Goal: Task Accomplishment & Management: Manage account settings

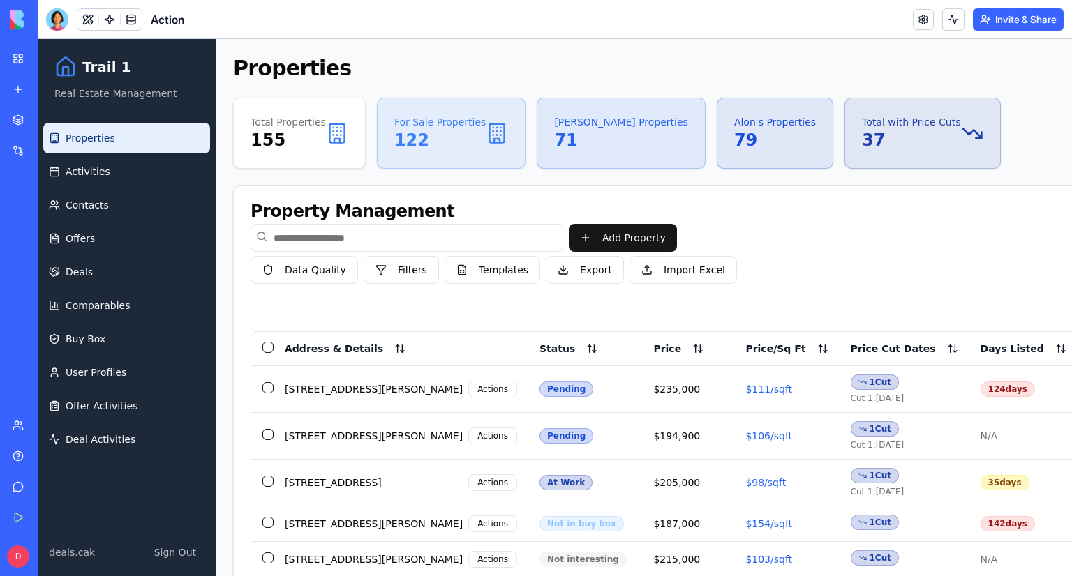
click at [344, 391] on div "[STREET_ADDRESS][PERSON_NAME]" at bounding box center [374, 389] width 178 height 14
click at [370, 391] on div "[STREET_ADDRESS][PERSON_NAME] Actions" at bounding box center [401, 389] width 232 height 17
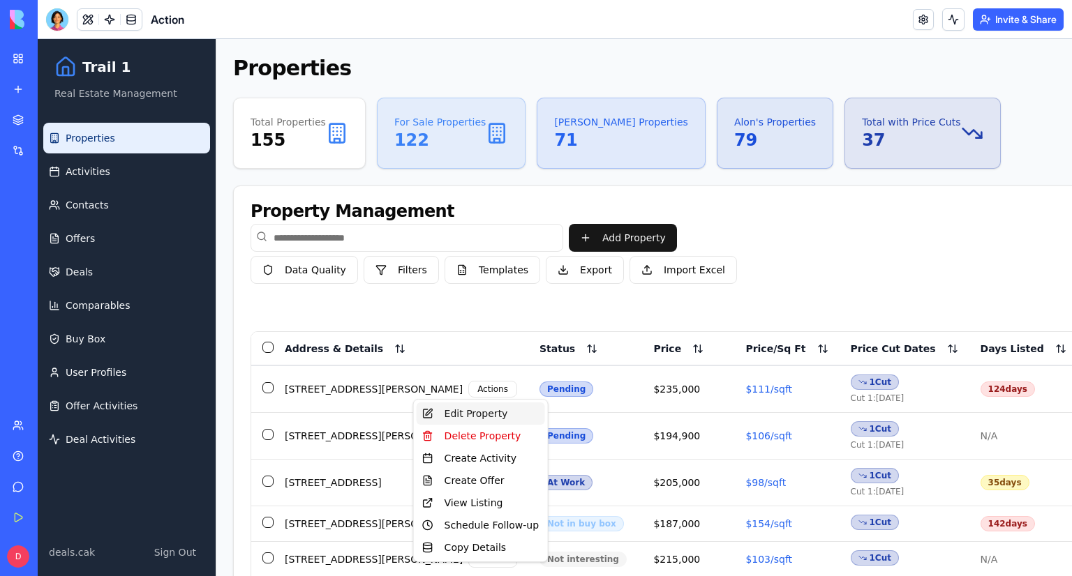
click at [444, 414] on div "Edit Property" at bounding box center [480, 414] width 128 height 22
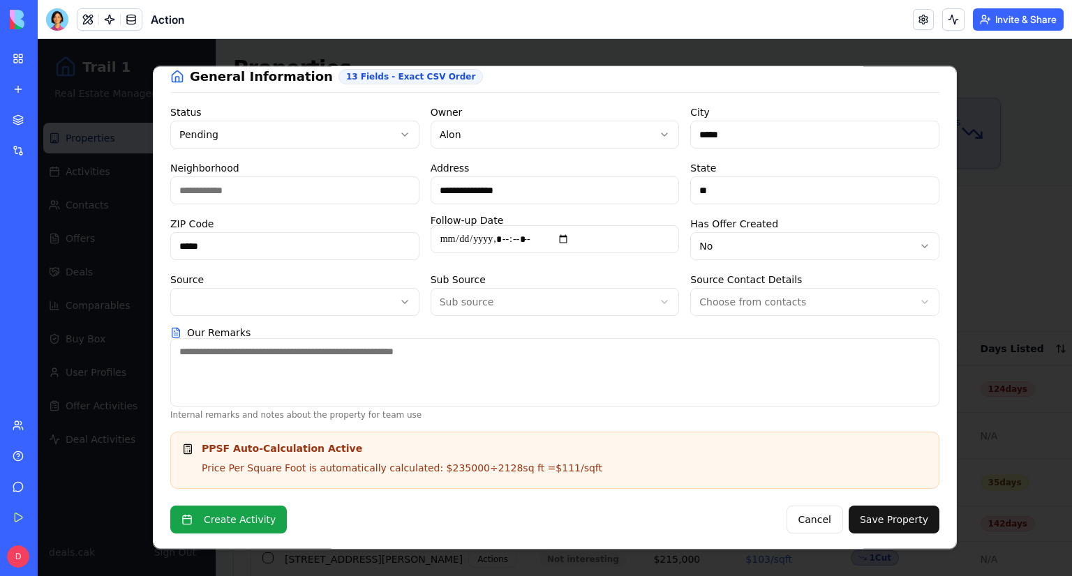
scroll to position [7, 0]
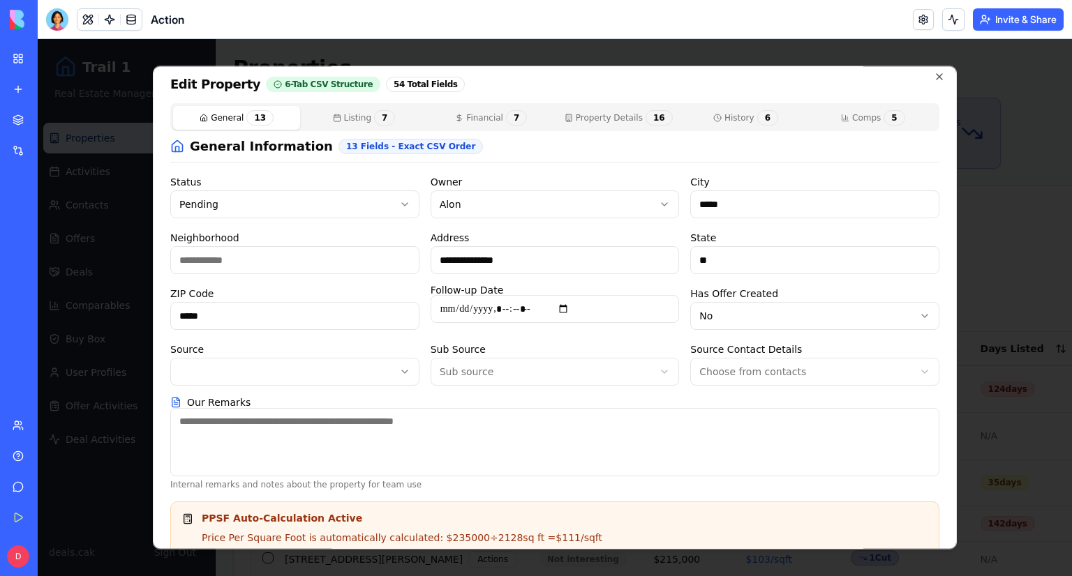
drag, startPoint x: 306, startPoint y: 400, endPoint x: 217, endPoint y: 409, distance: 89.1
click at [217, 409] on div "Our Remarks Internal remarks and notes about the property for team use" at bounding box center [554, 443] width 769 height 93
copy icon
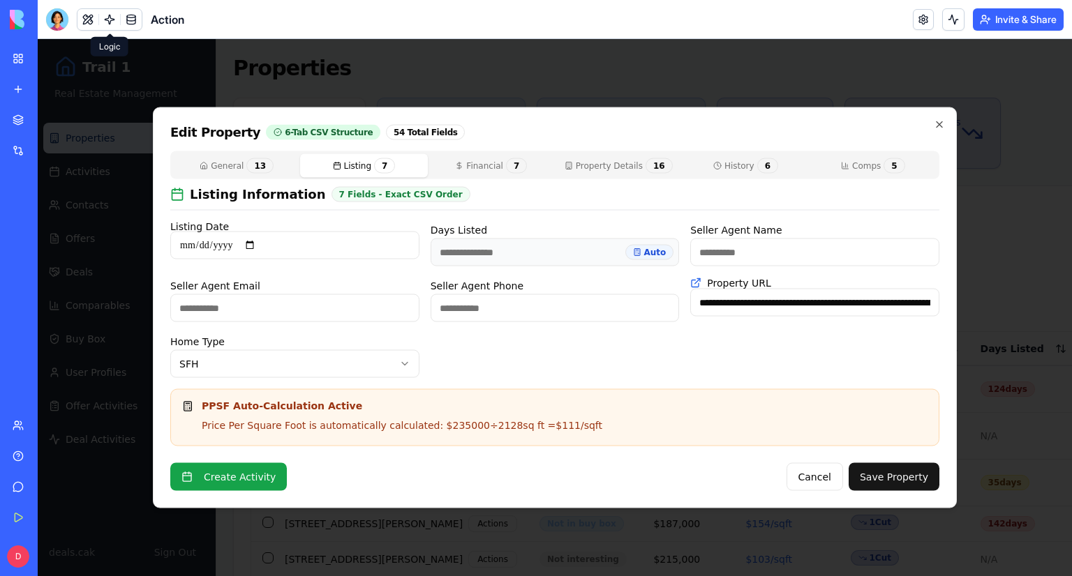
click at [367, 121] on div "**********" at bounding box center [555, 307] width 804 height 401
click at [468, 169] on button "Financial 7" at bounding box center [491, 166] width 127 height 24
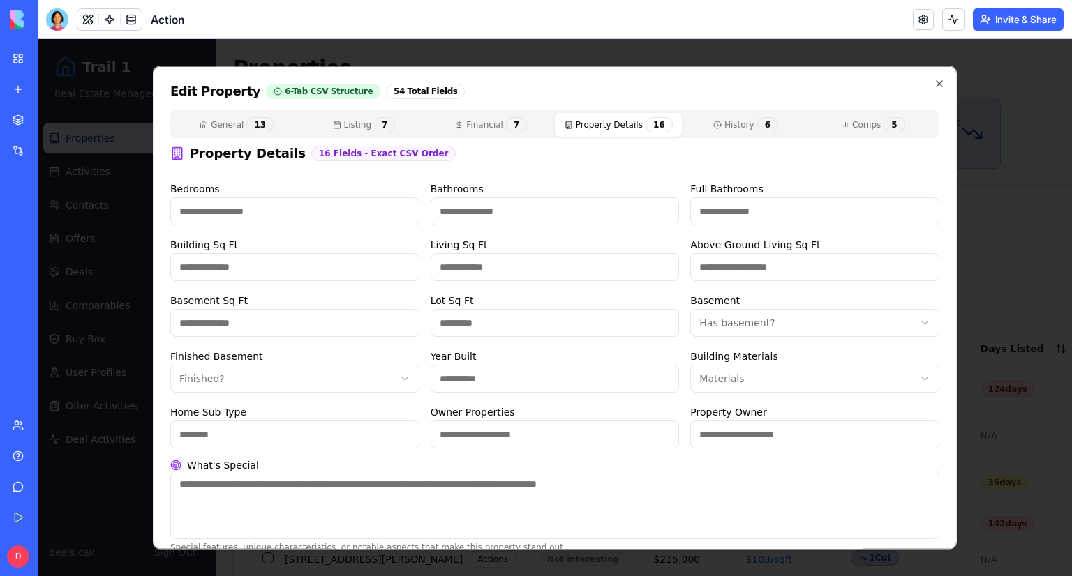
click at [586, 156] on div "General 13 Listing 7 Financial 7 Property Details 16 History 6 Comps 5 Property…" at bounding box center [554, 331] width 769 height 443
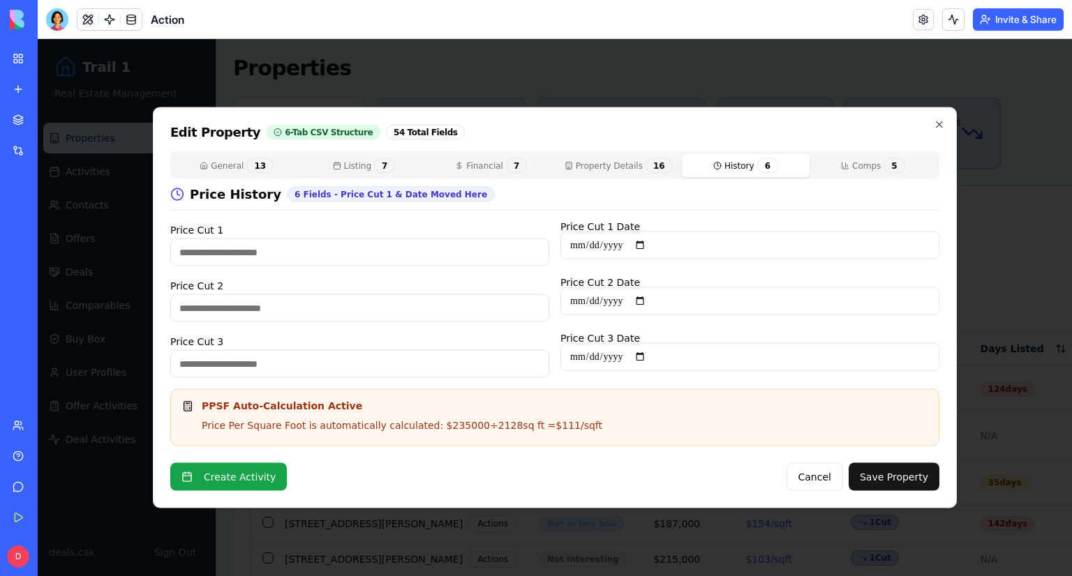
click at [745, 126] on div "**********" at bounding box center [555, 307] width 804 height 401
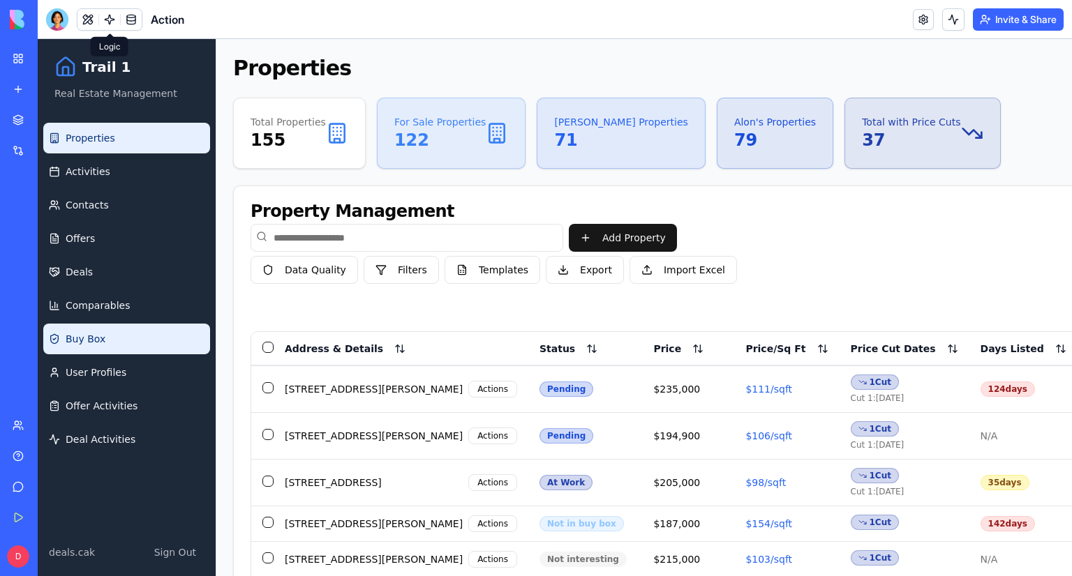
click at [112, 349] on link "Buy Box" at bounding box center [126, 339] width 167 height 31
